Goal: Information Seeking & Learning: Learn about a topic

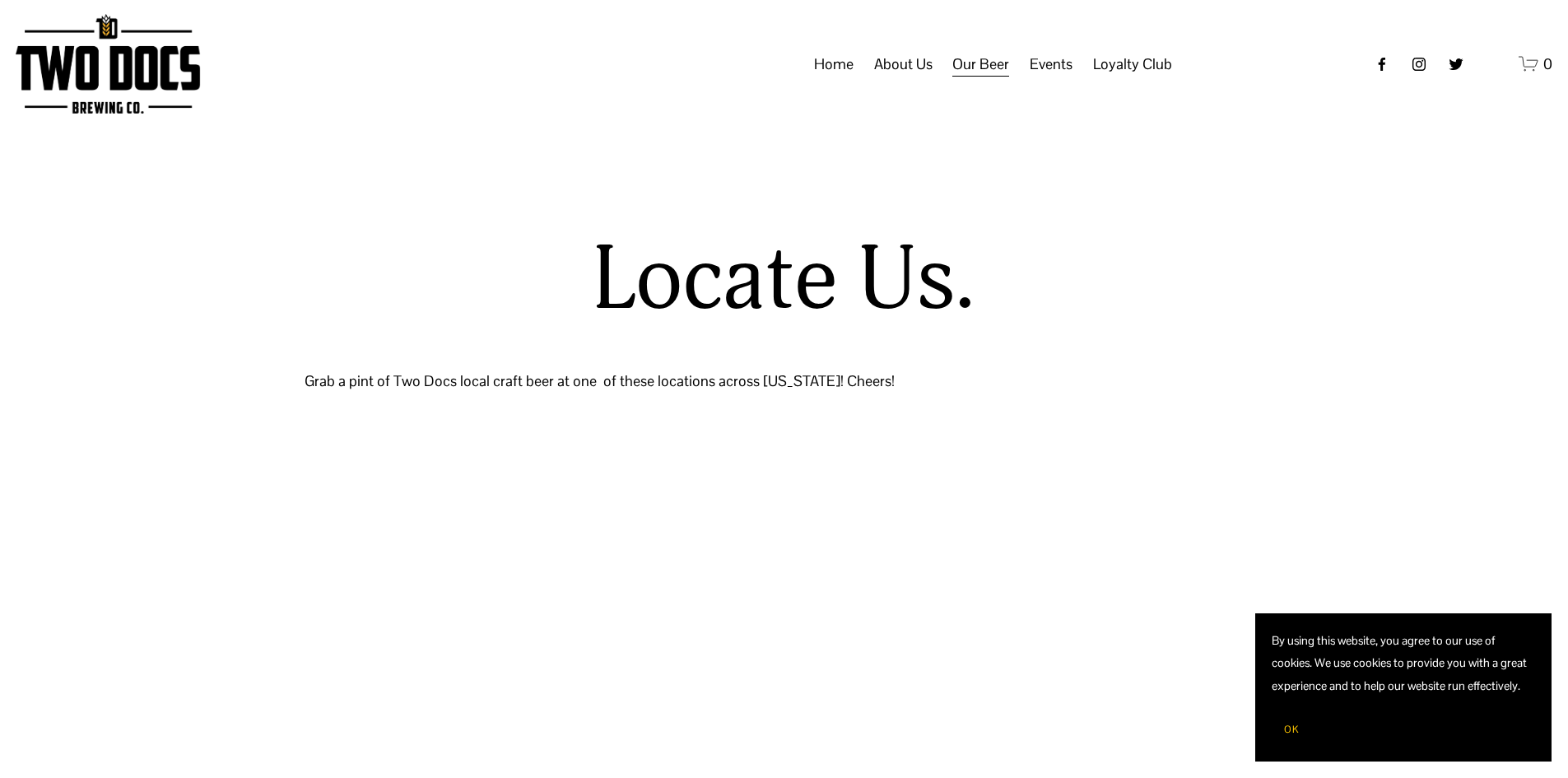
select select "**"
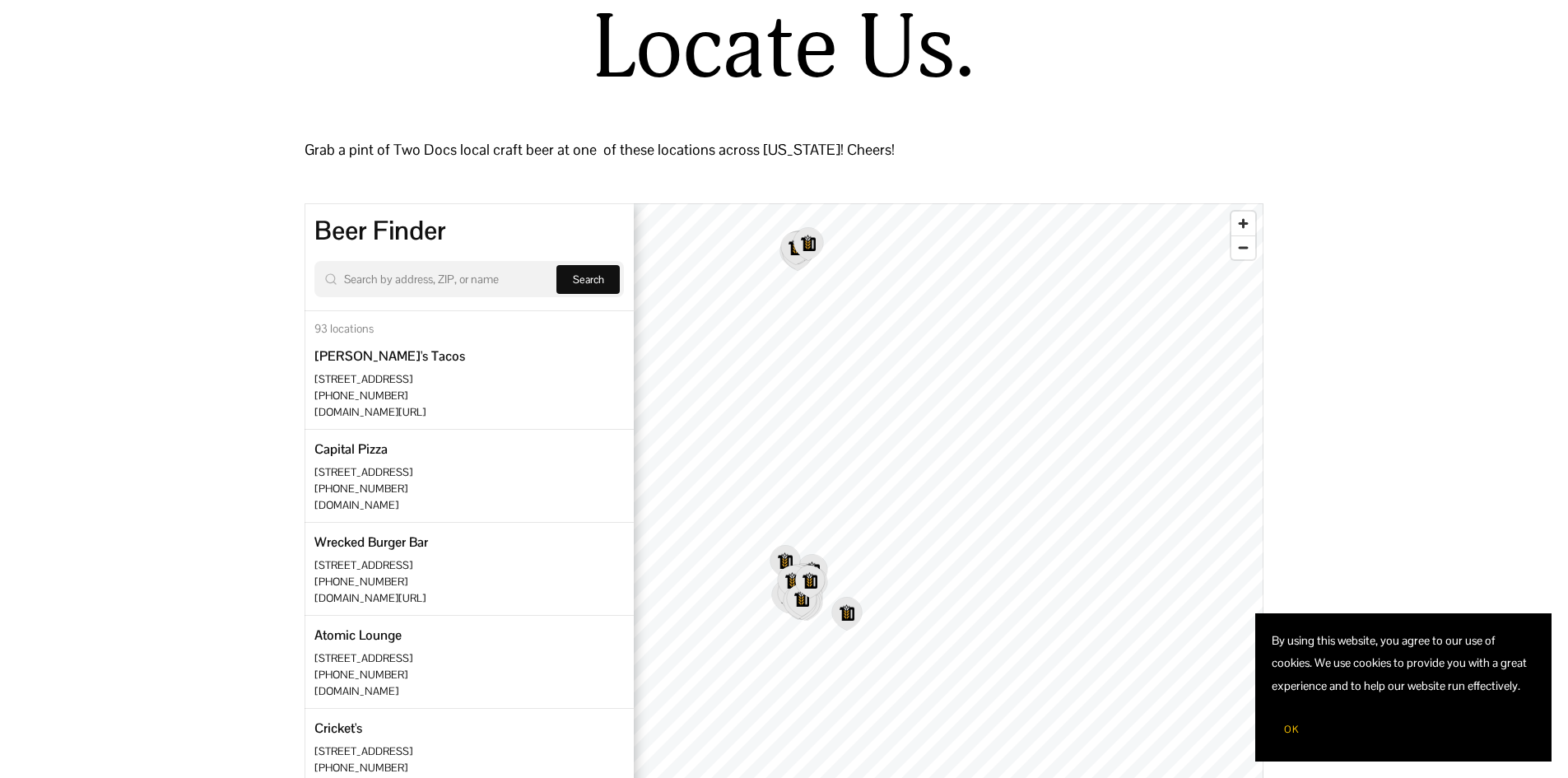
scroll to position [247, 0]
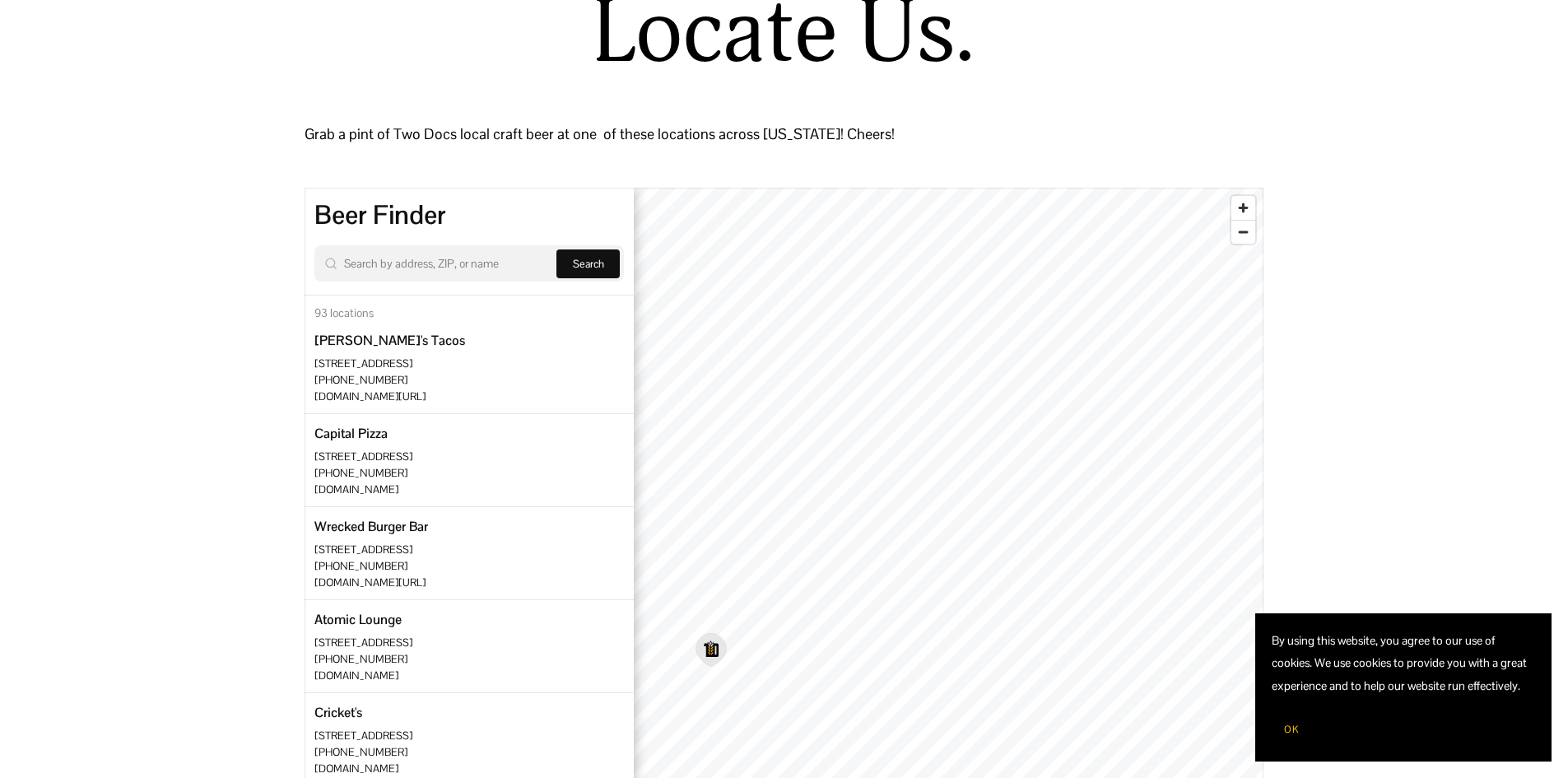
click at [713, 660] on icon "Map marker" at bounding box center [711, 650] width 29 height 32
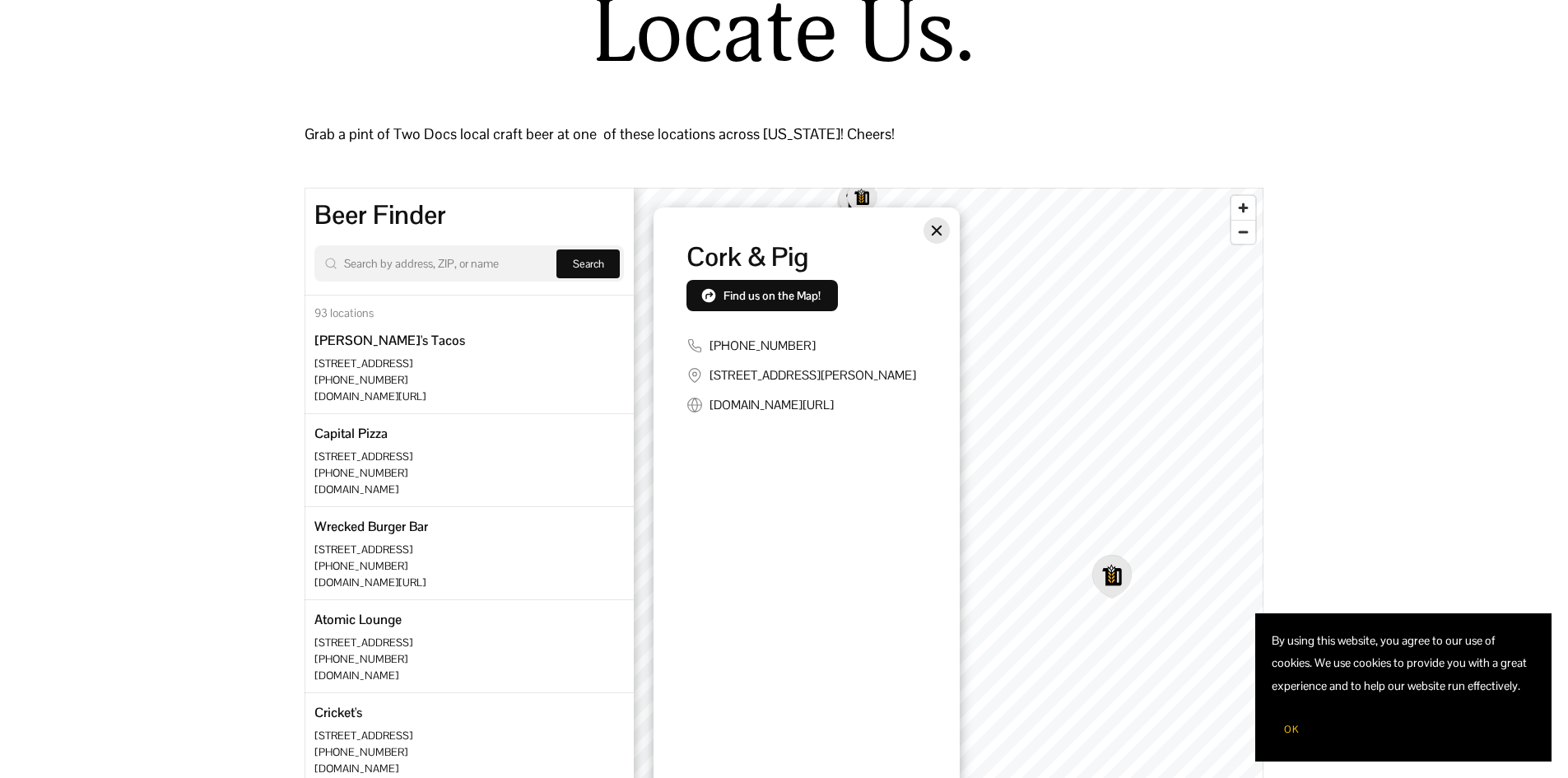
click at [943, 223] on button "Close" at bounding box center [937, 231] width 27 height 27
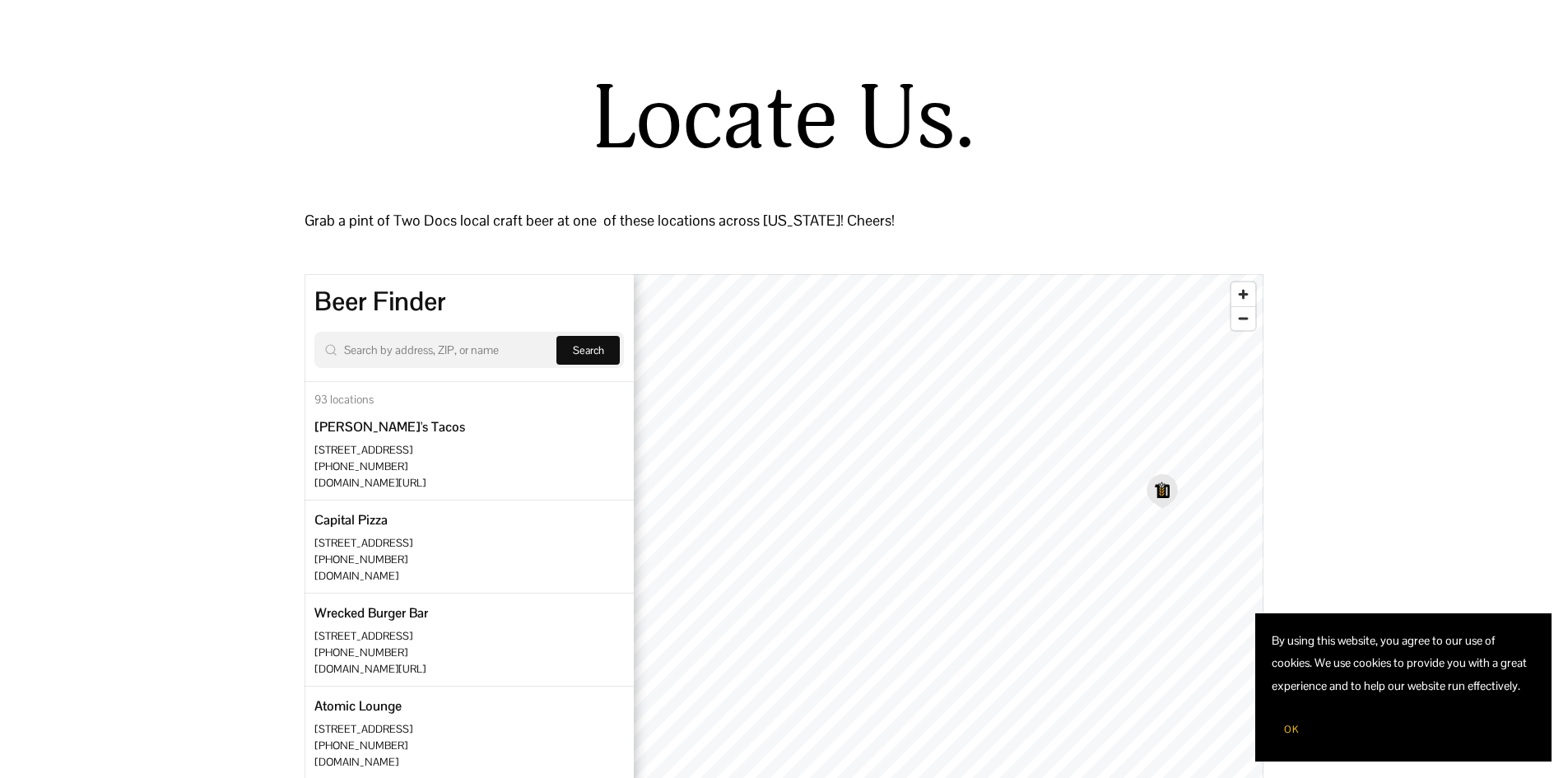
scroll to position [82, 0]
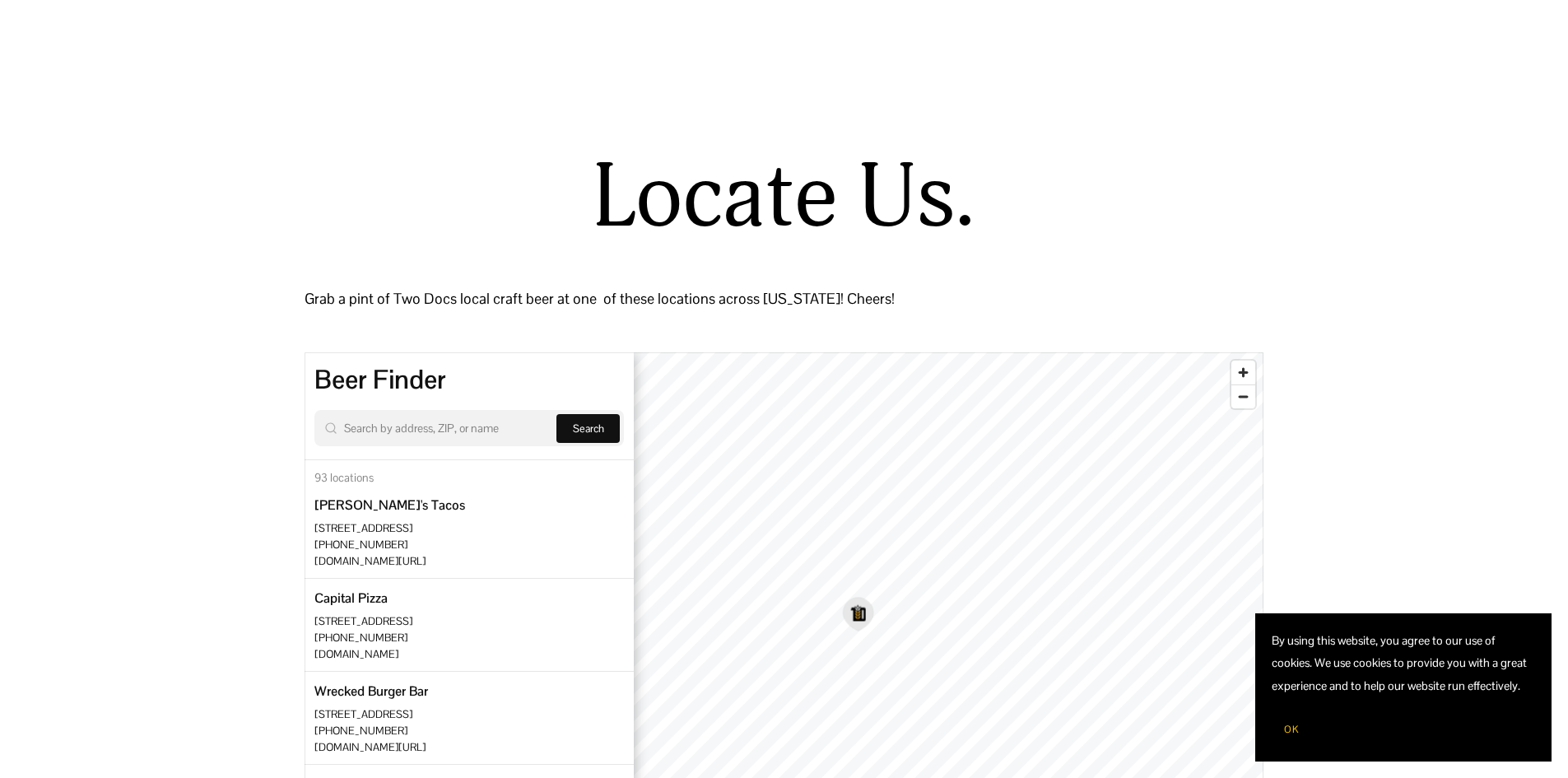
drag, startPoint x: 1148, startPoint y: 609, endPoint x: 851, endPoint y: 611, distance: 297.0
click at [852, 611] on icon "Map marker" at bounding box center [858, 614] width 29 height 32
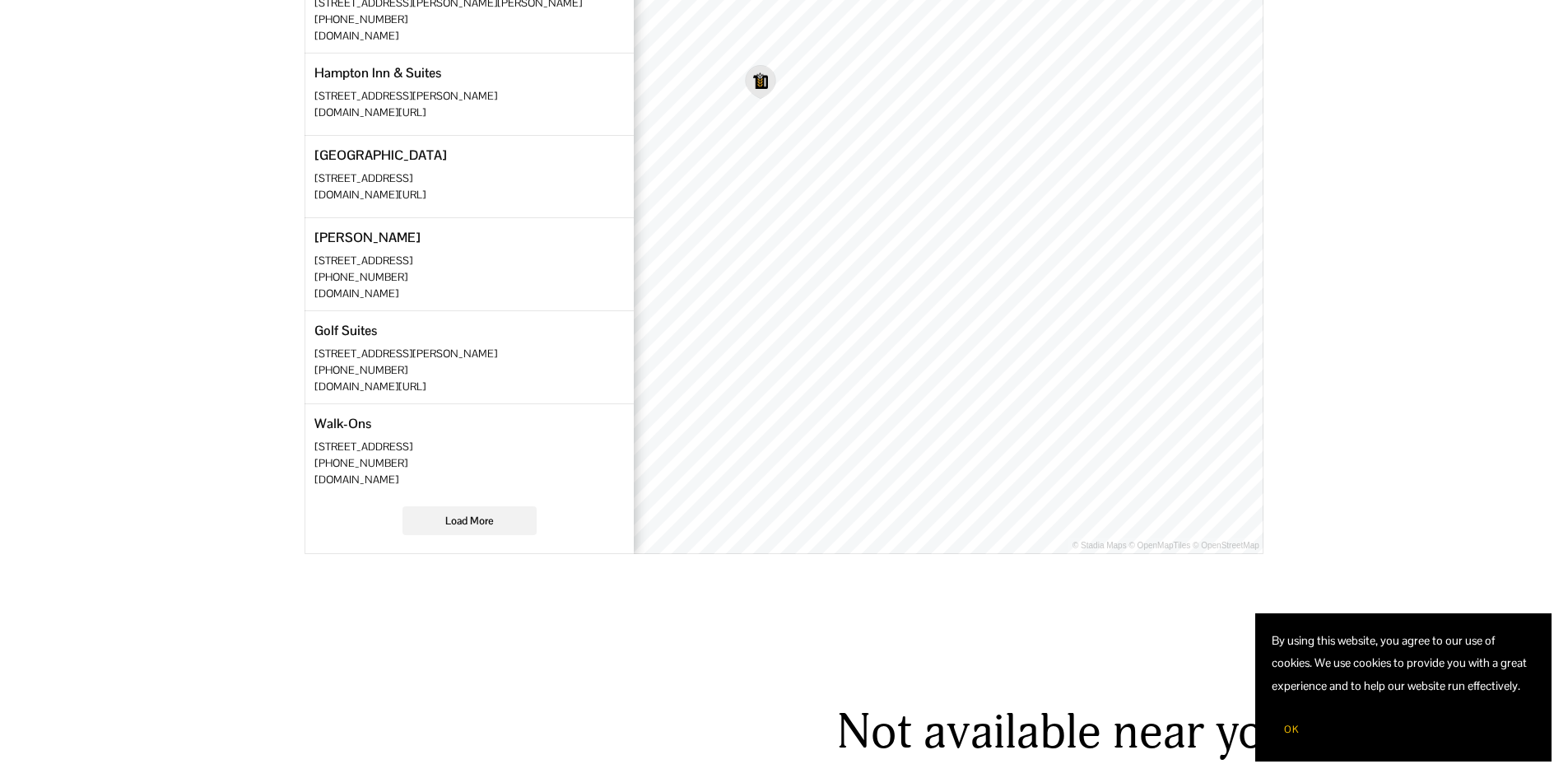
scroll to position [1252, 0]
click at [1339, 422] on div "Locate Us. Grab a pint of Two Docs local craft beer at one of these locations a…" at bounding box center [784, 63] width 1568 height 981
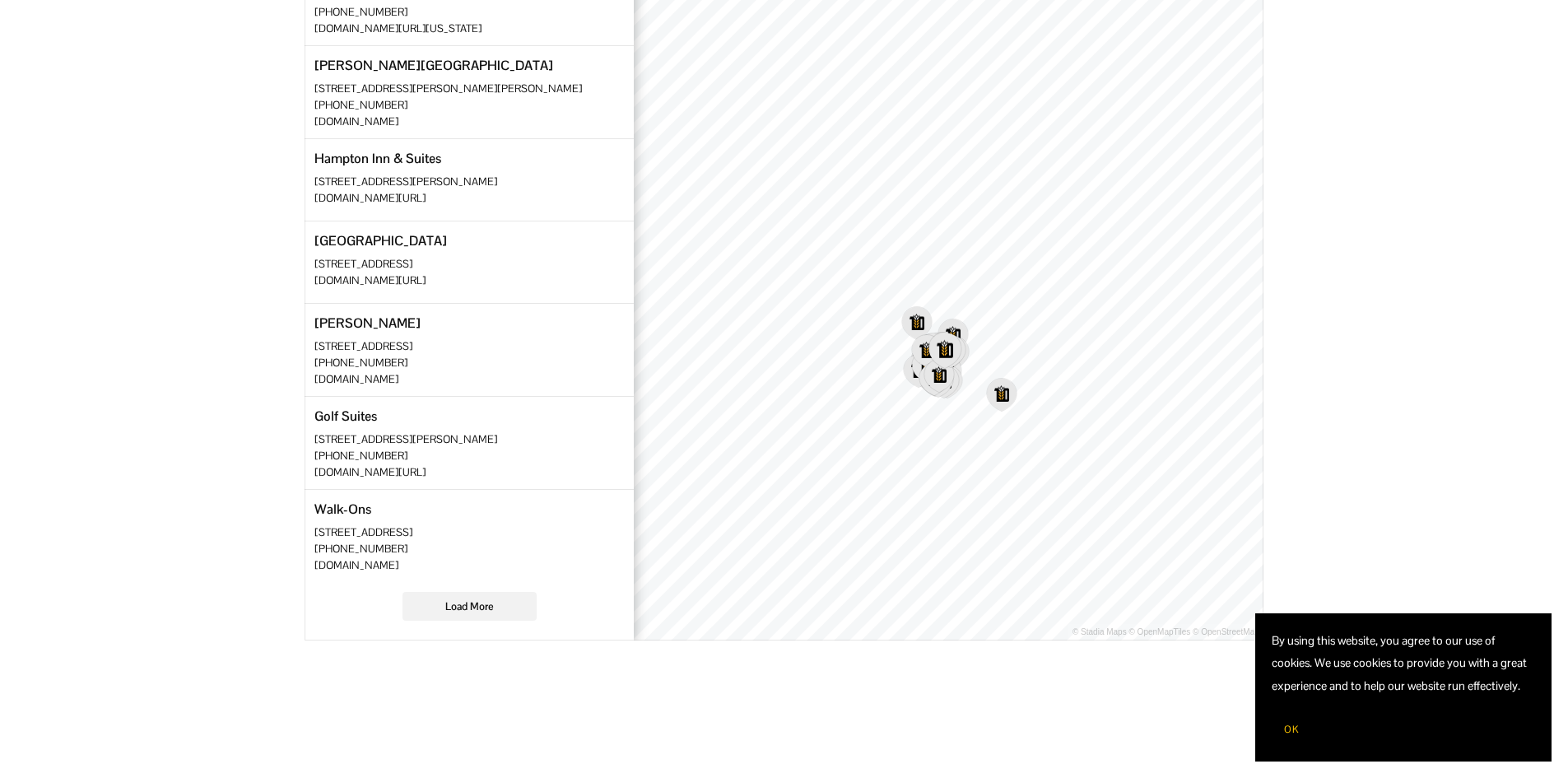
scroll to position [576, 0]
click at [497, 592] on span "Load More" at bounding box center [469, 602] width 133 height 27
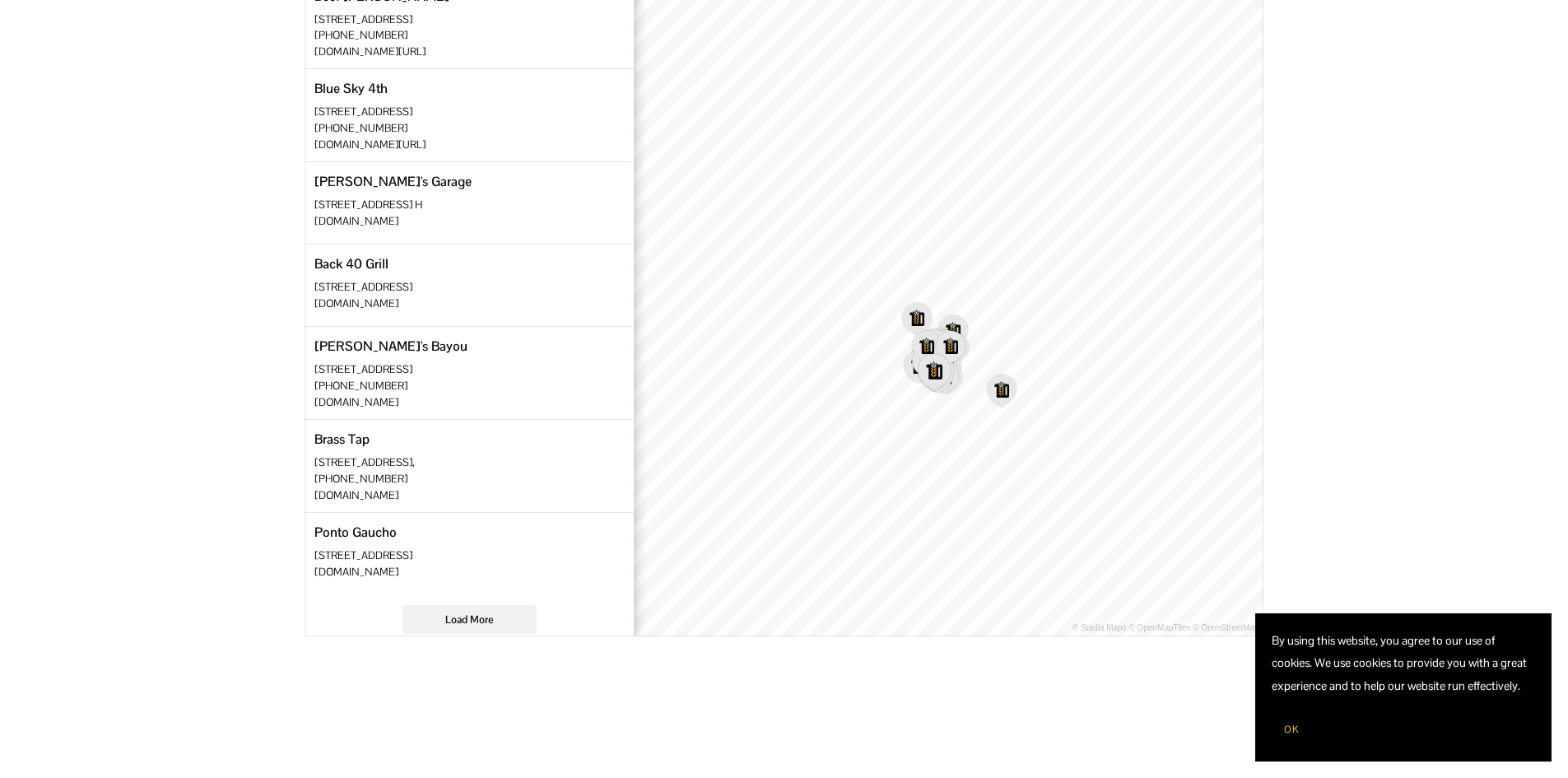
scroll to position [3081, 0]
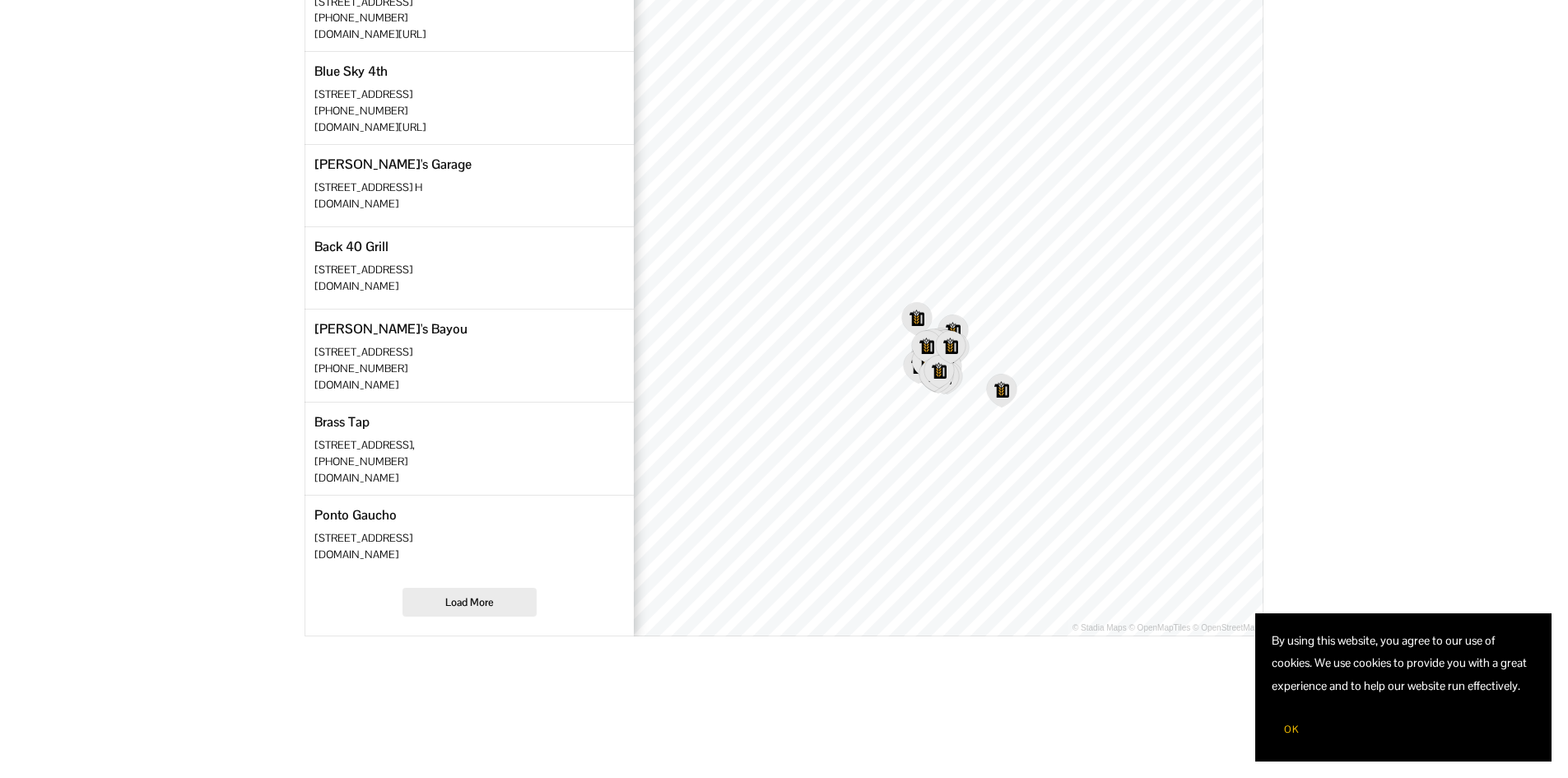
click at [480, 608] on span "Load More" at bounding box center [469, 602] width 48 height 14
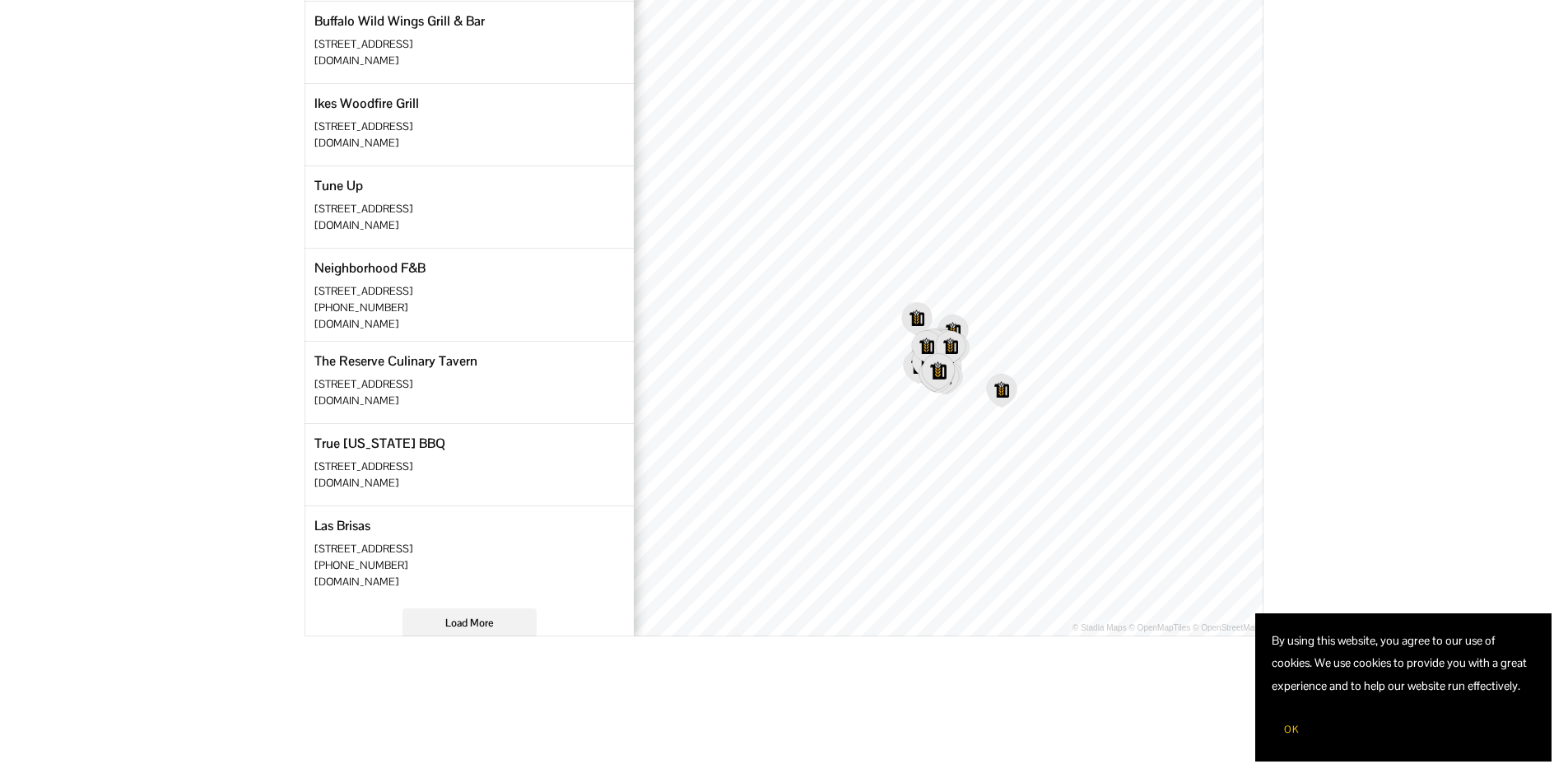
scroll to position [4748, 0]
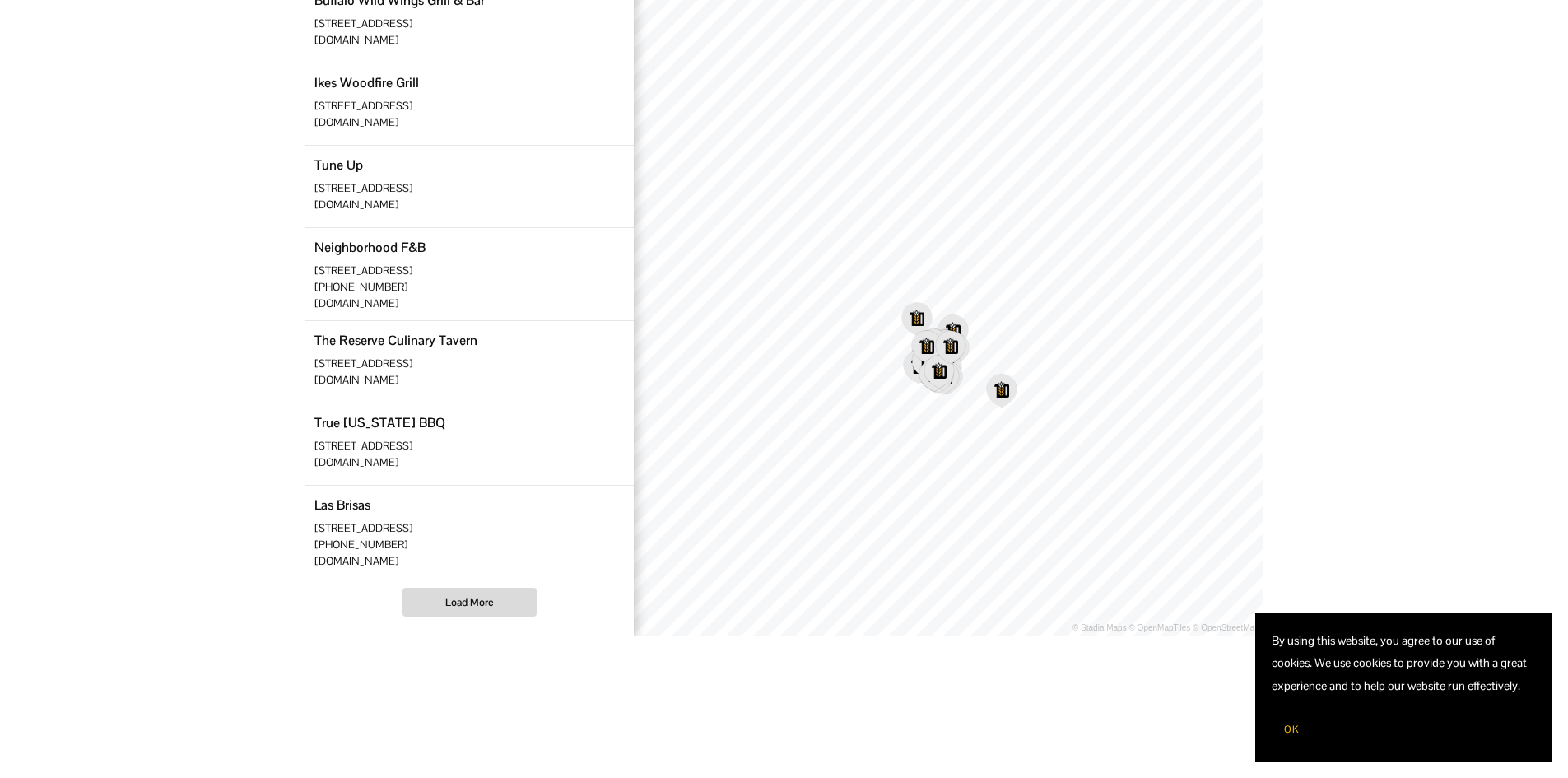
click at [513, 602] on span "Load More" at bounding box center [469, 602] width 133 height 27
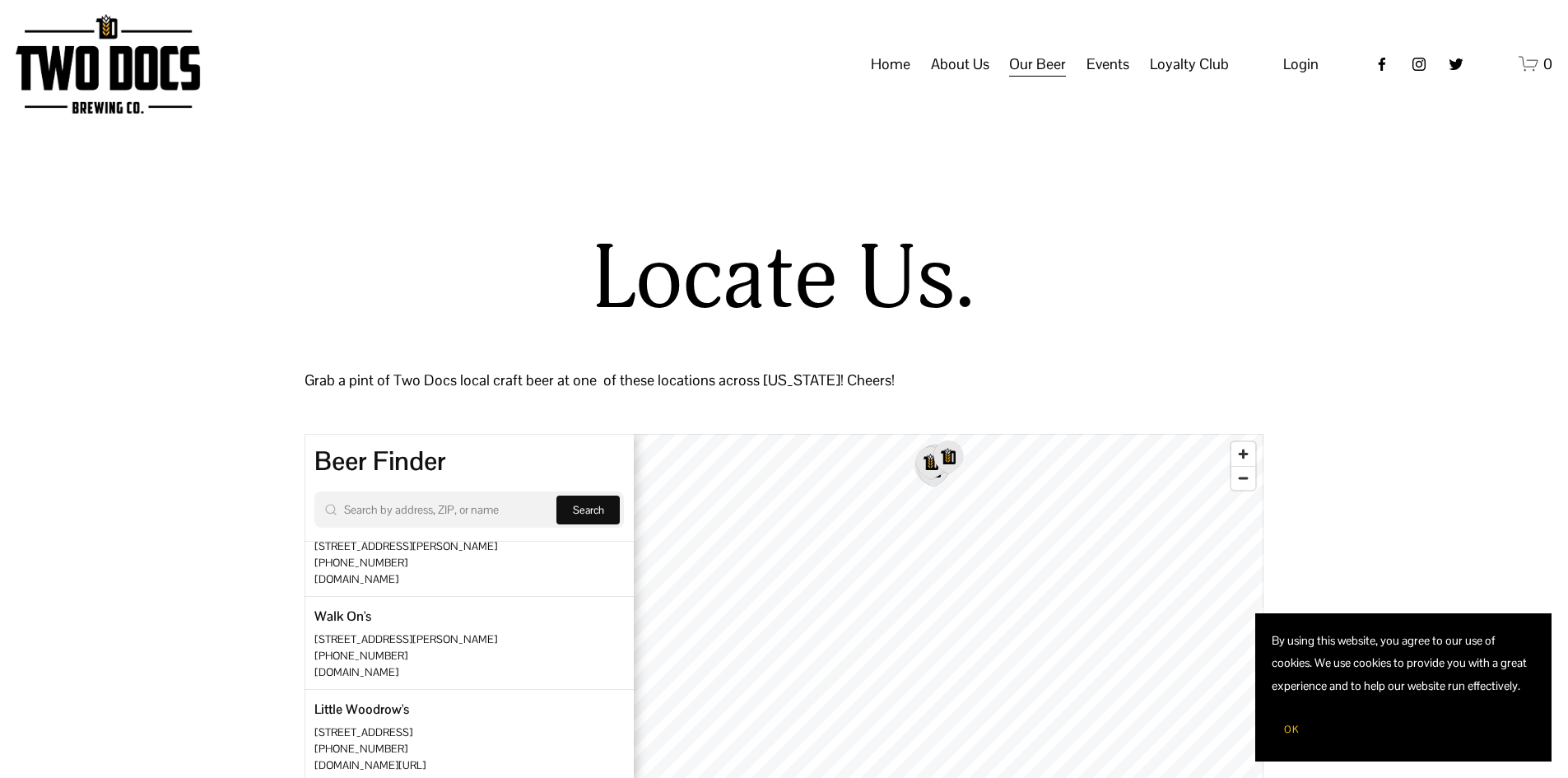
scroll to position [0, 0]
click at [951, 76] on span "About Us" at bounding box center [961, 63] width 59 height 28
click at [972, 60] on span "About Us" at bounding box center [961, 63] width 59 height 28
click at [0, 0] on span "Our Mission" at bounding box center [0, 0] width 0 height 0
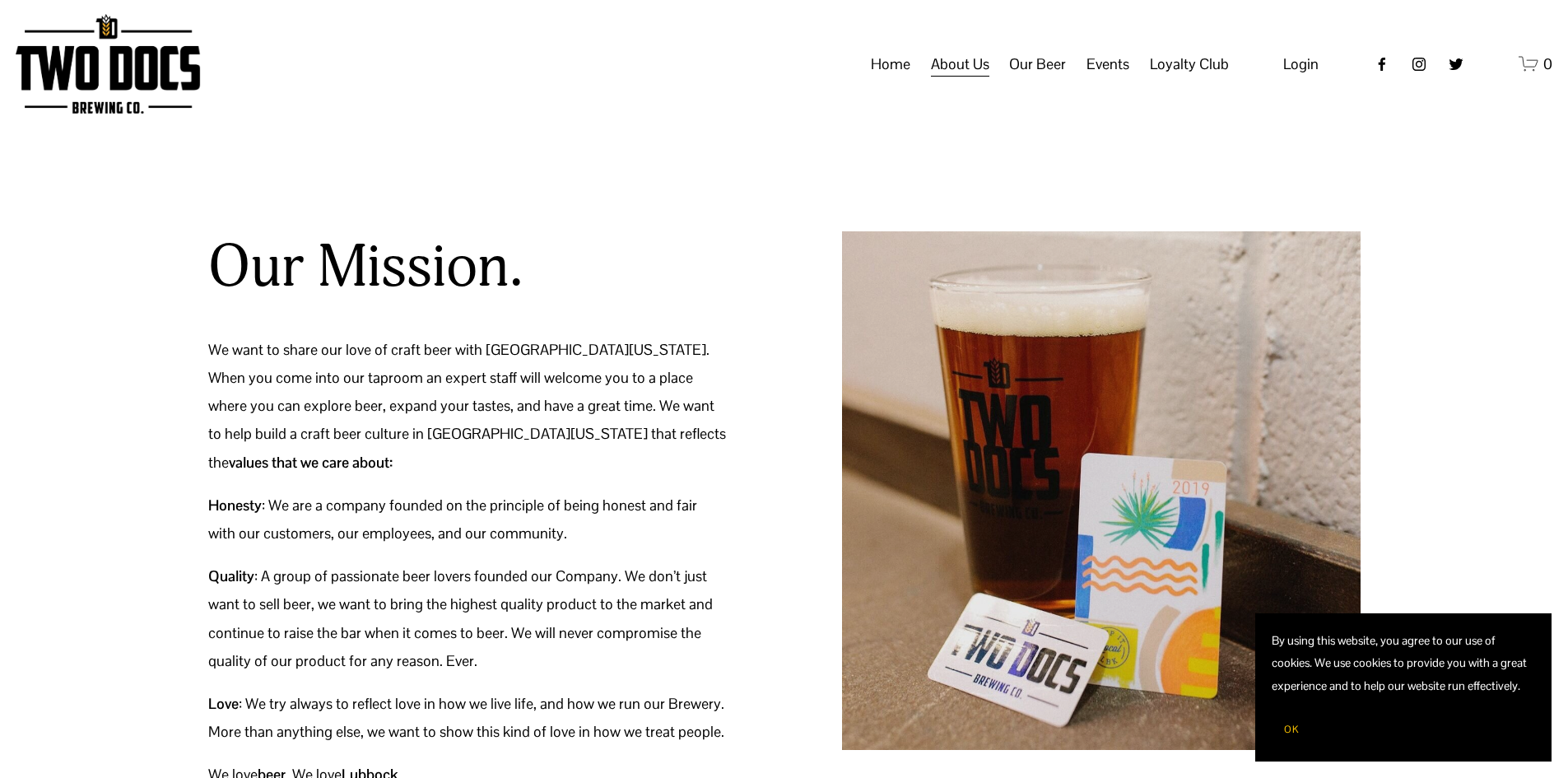
click at [948, 62] on span "About Us" at bounding box center [961, 63] width 59 height 28
click at [0, 0] on span "FAQs" at bounding box center [0, 0] width 0 height 0
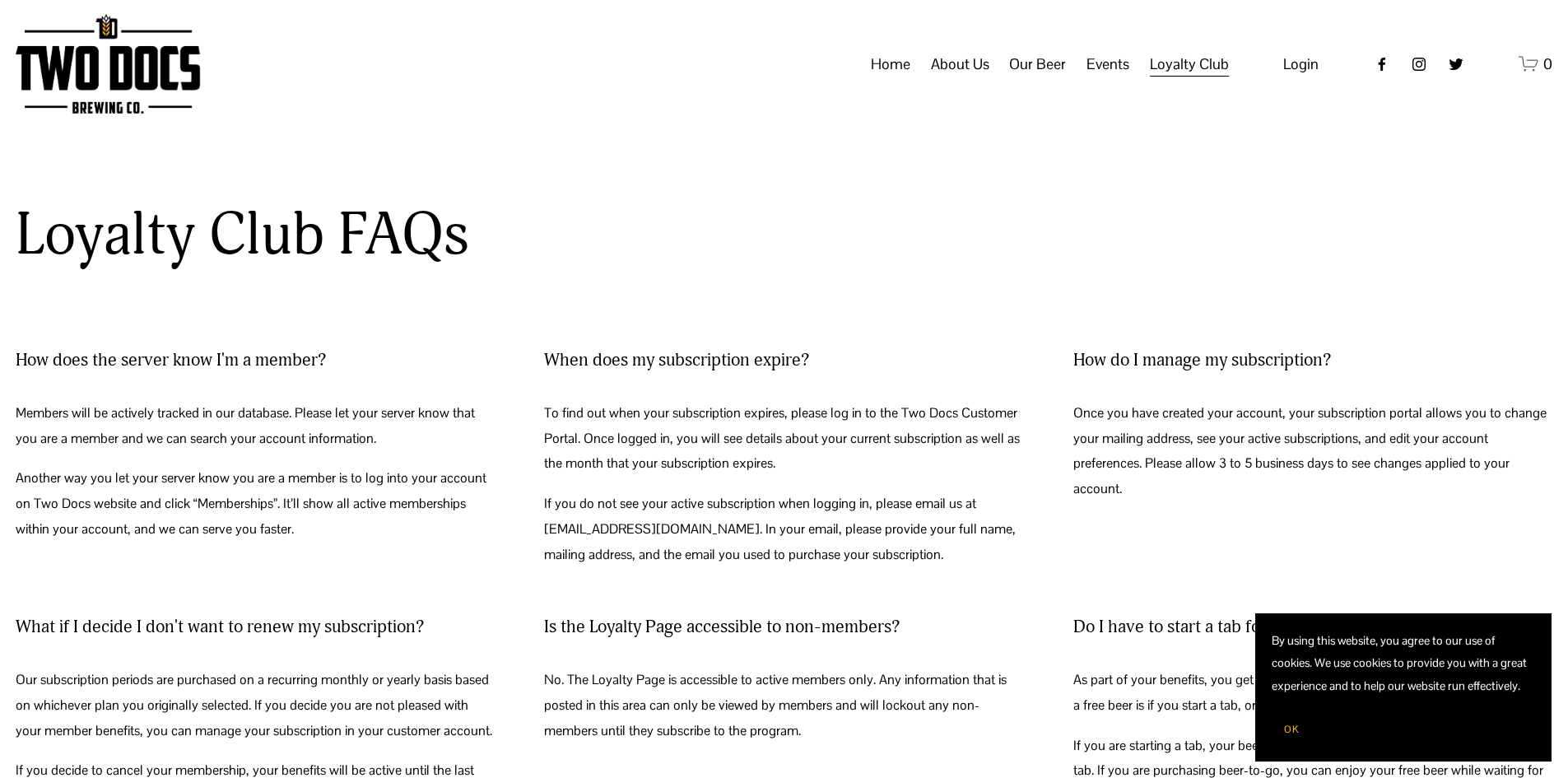
click at [0, 0] on span "Loyalty Club" at bounding box center [0, 0] width 0 height 0
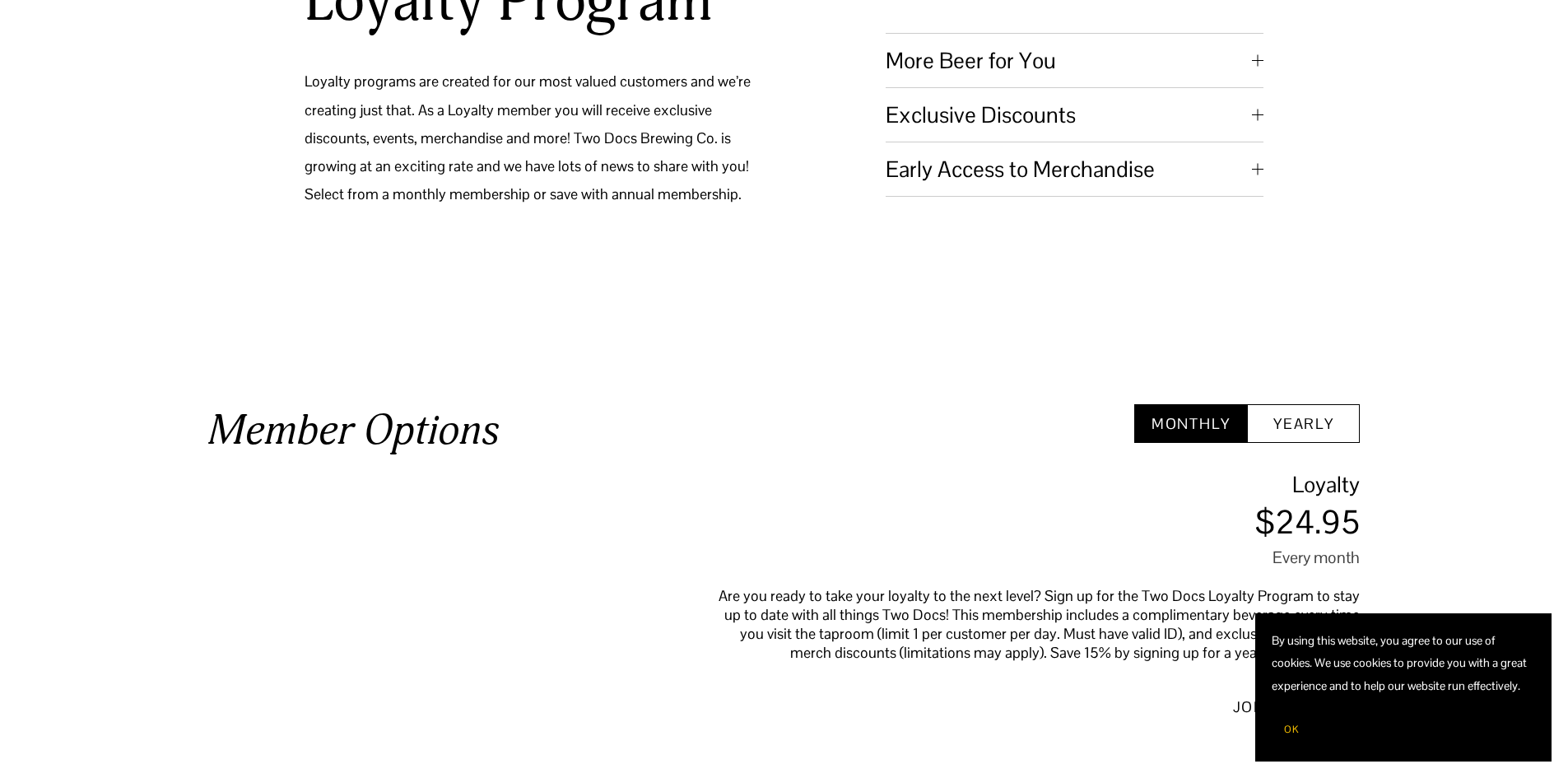
scroll to position [329, 0]
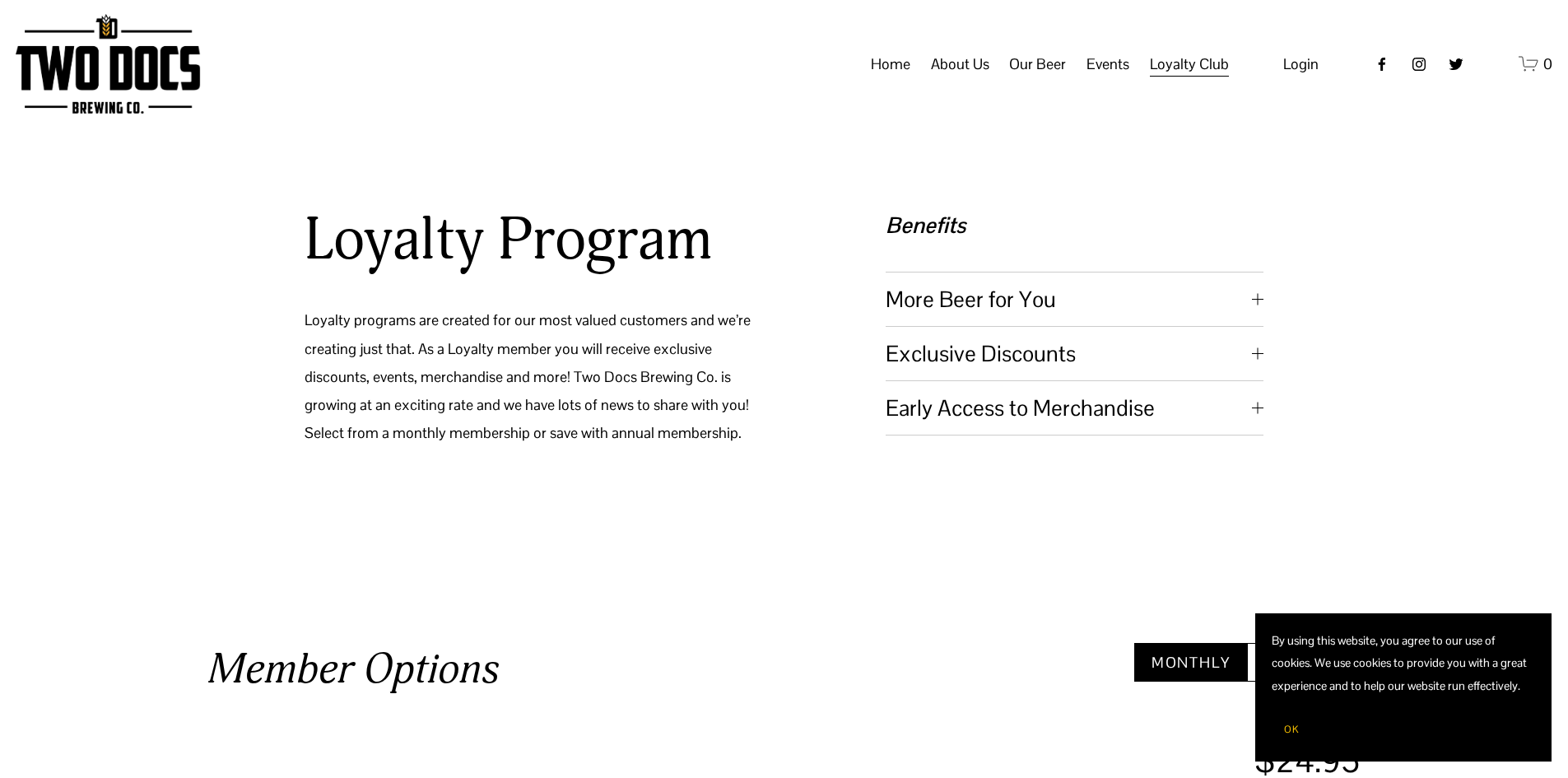
click at [1245, 306] on span "More Beer for You" at bounding box center [1069, 299] width 367 height 29
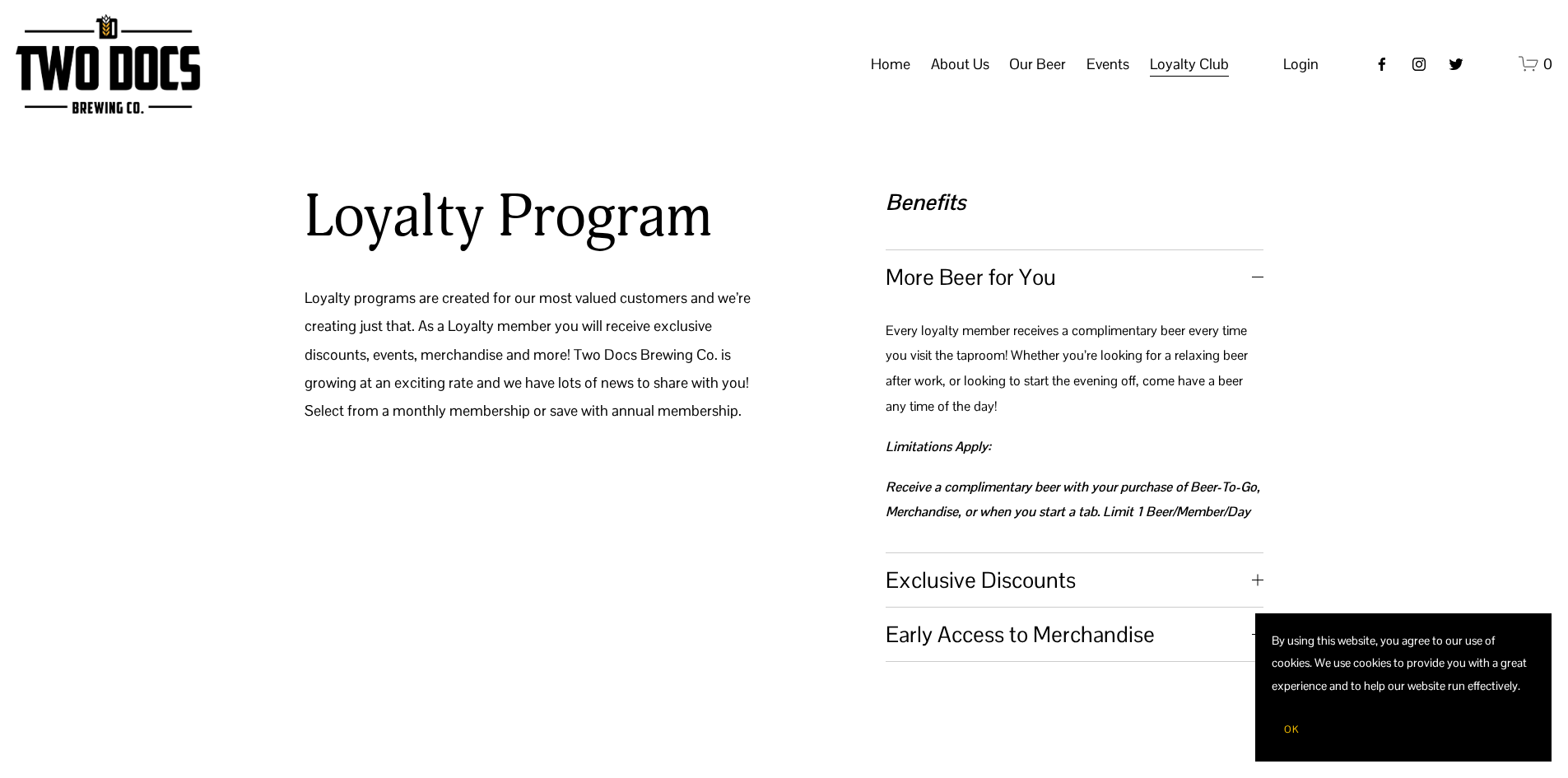
click at [1259, 273] on div at bounding box center [1258, 277] width 12 height 12
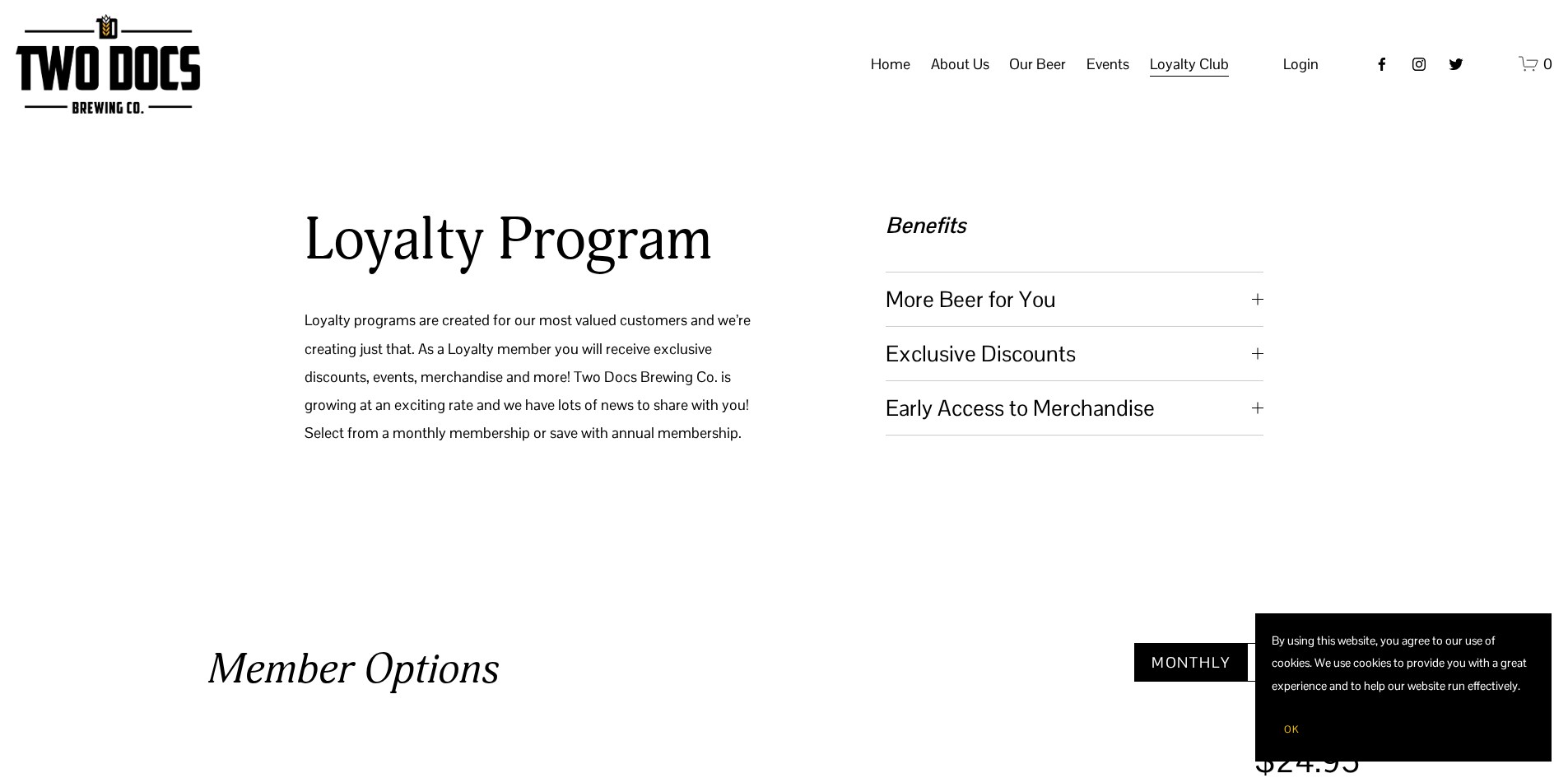
click at [1254, 359] on div at bounding box center [1258, 352] width 12 height 12
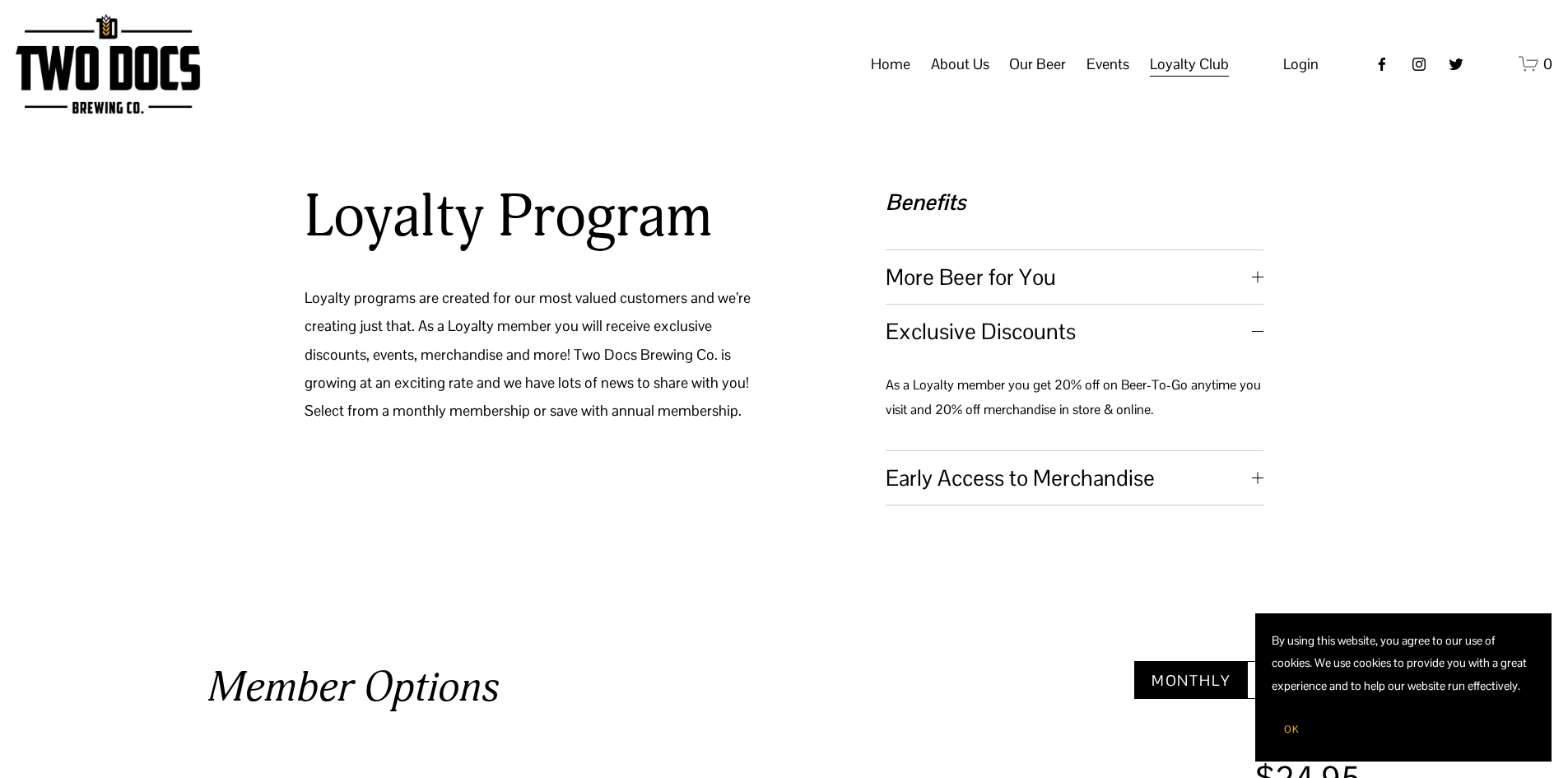
click at [957, 480] on span "Early Access to Merchandise" at bounding box center [1069, 478] width 367 height 29
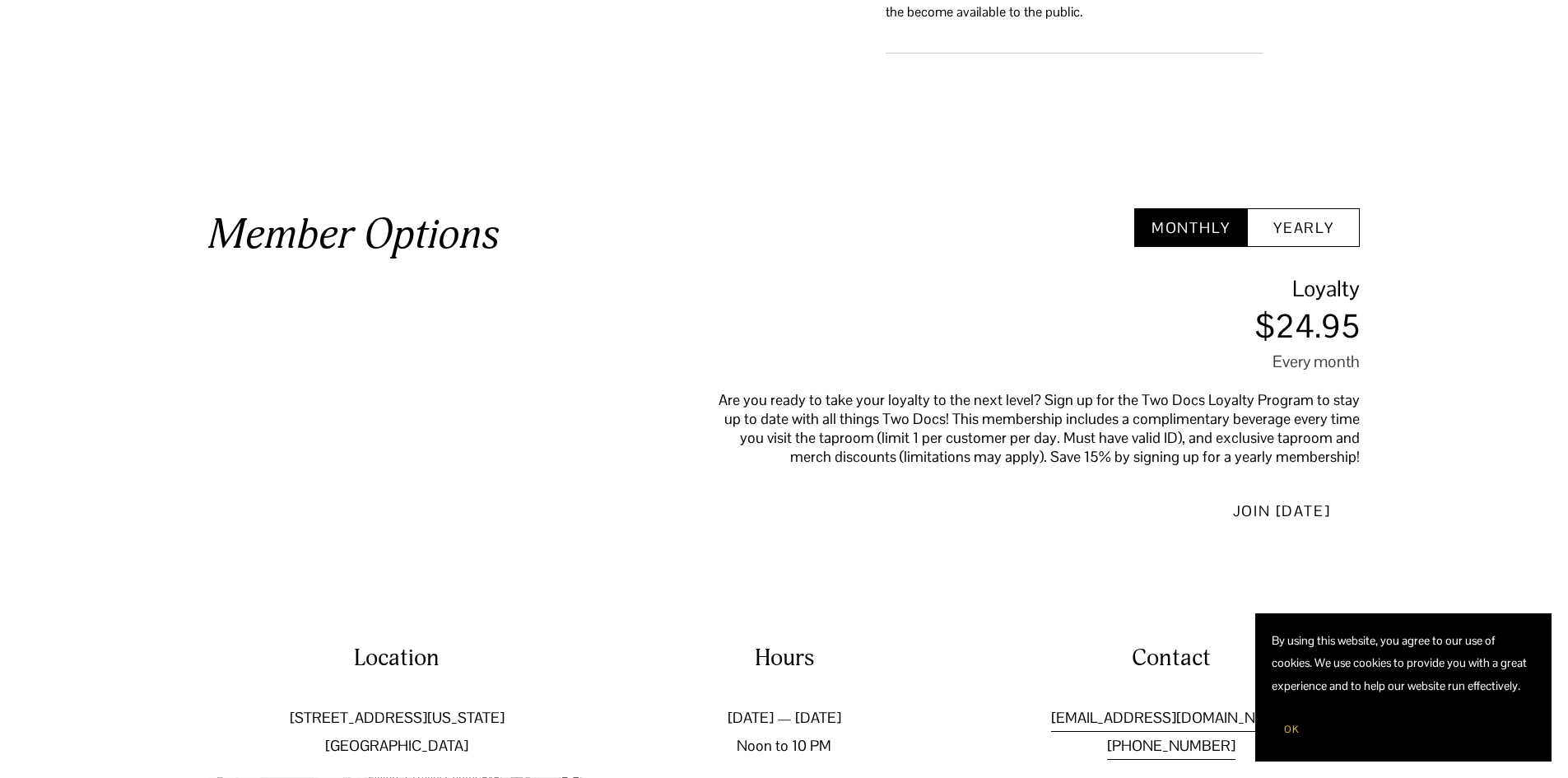
scroll to position [989, 0]
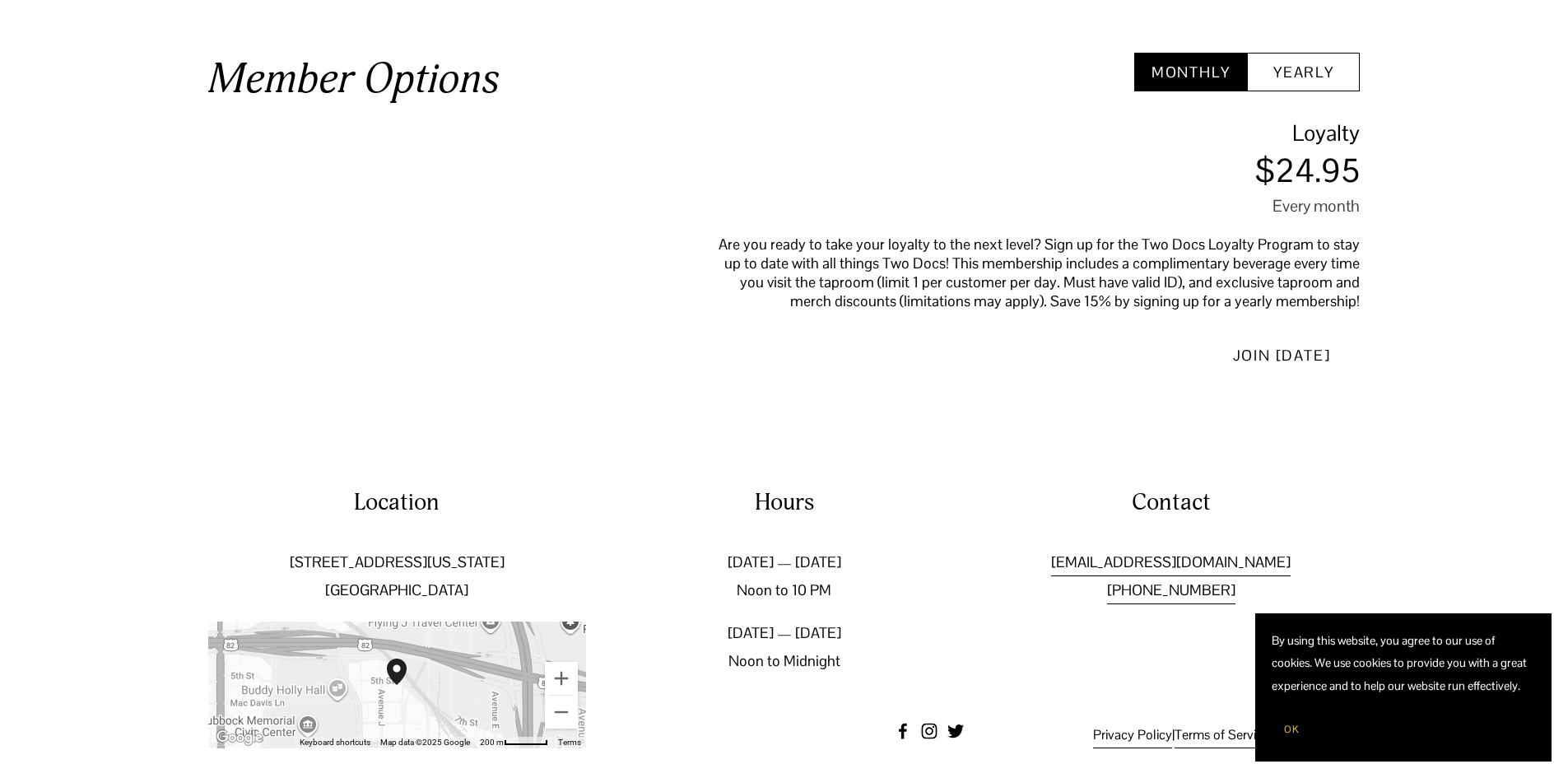
click at [1269, 64] on button "Yearly" at bounding box center [1303, 71] width 112 height 38
click at [1192, 66] on button "Monthly" at bounding box center [1191, 71] width 112 height 38
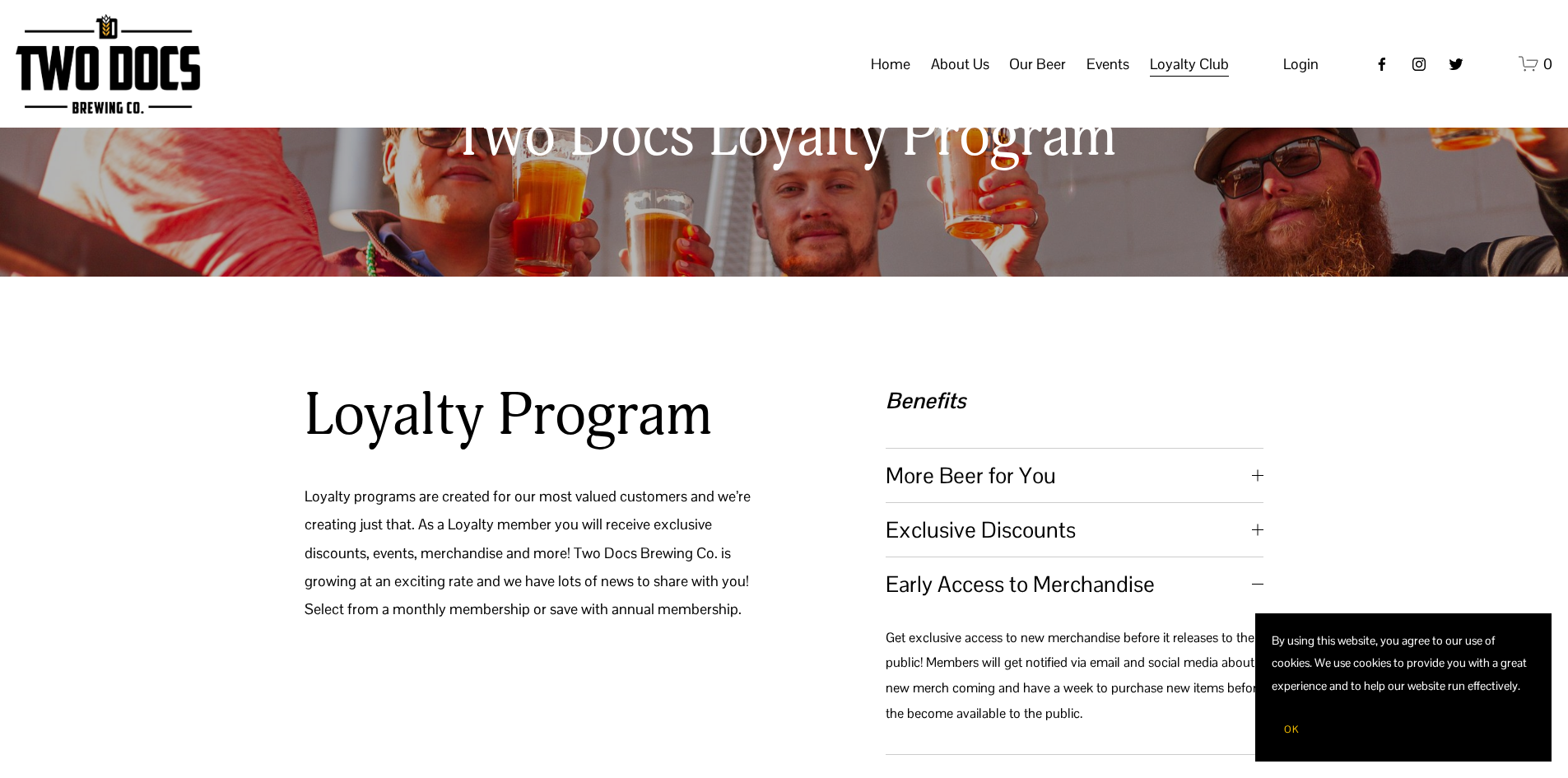
scroll to position [0, 0]
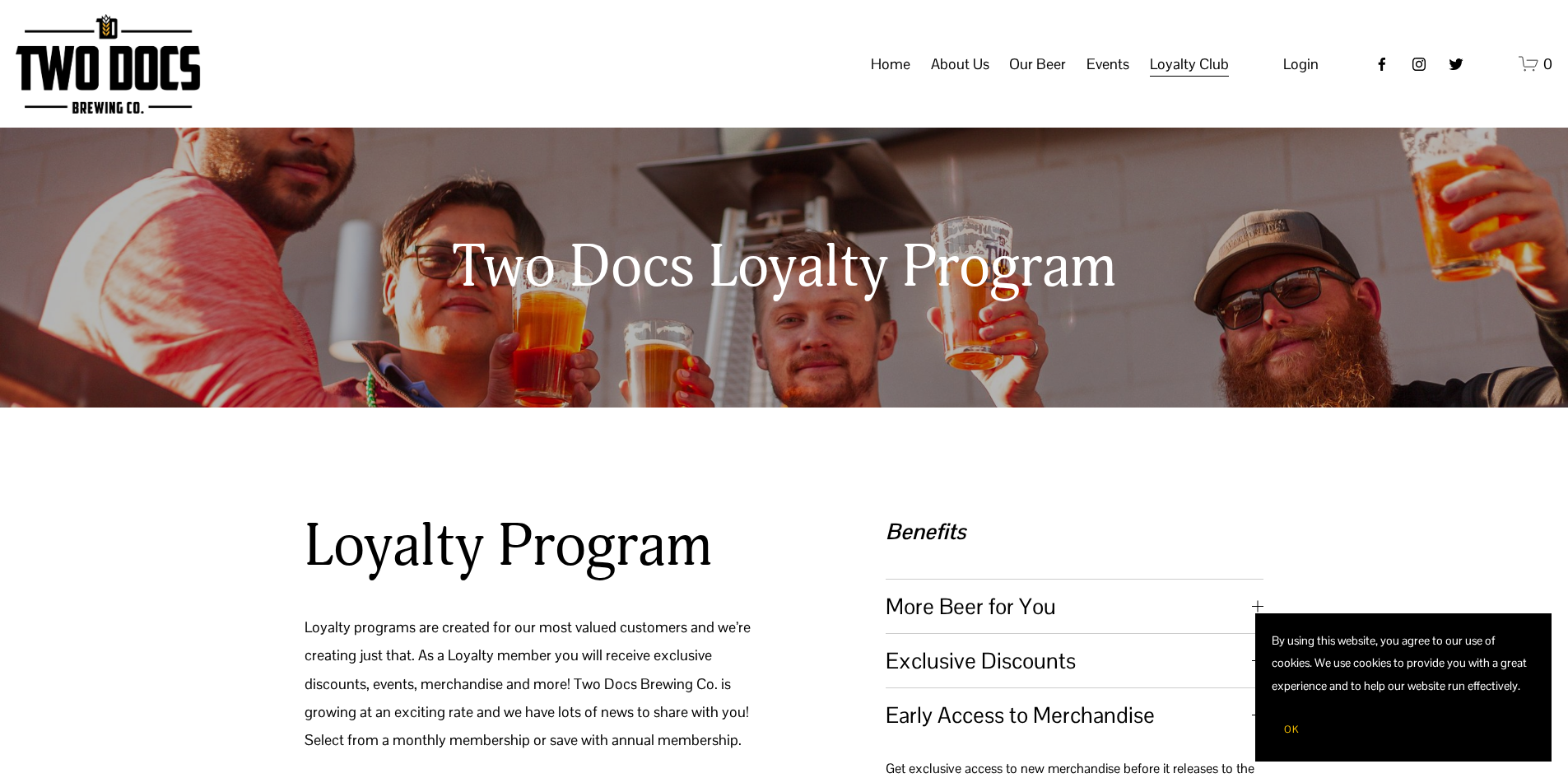
click at [886, 64] on link "Home" at bounding box center [891, 63] width 39 height 31
